Goal: Find specific page/section: Find specific page/section

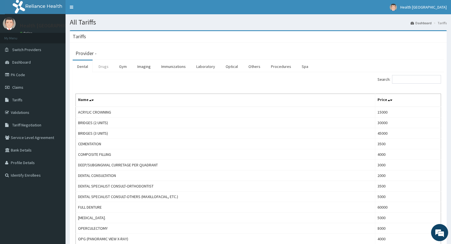
click at [107, 66] on link "Drugs" at bounding box center [103, 66] width 19 height 12
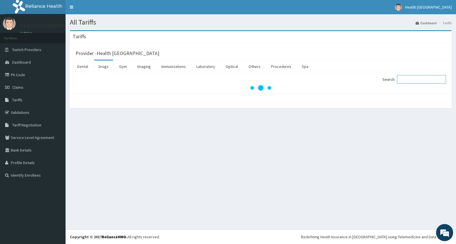
click at [410, 80] on input "Search:" at bounding box center [421, 79] width 49 height 9
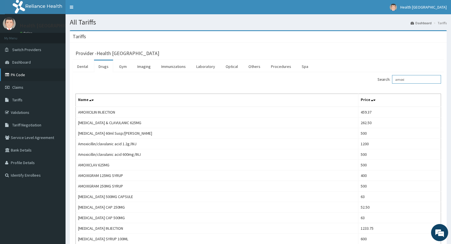
type input "amoxi"
click at [25, 74] on link "PA Code" at bounding box center [33, 74] width 66 height 13
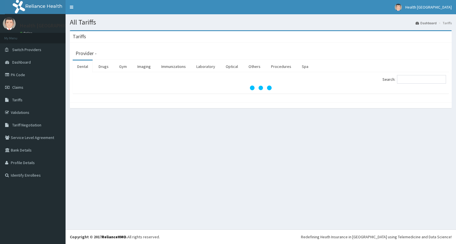
click at [25, 77] on link "PA Code" at bounding box center [33, 74] width 66 height 13
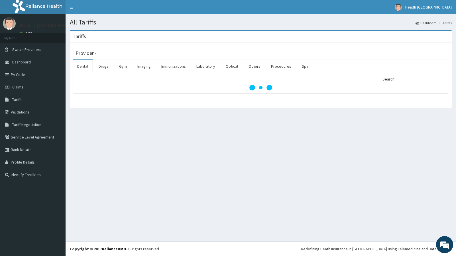
click at [118, 0] on nav "Toggle navigation Health Fountains Hospital Health Fountains Hospital - fountai…" at bounding box center [261, 7] width 390 height 14
click at [128, 0] on nav "Toggle navigation Health Fountains Hospital Health Fountains Hospital - fountai…" at bounding box center [261, 7] width 390 height 14
